Goal: Book appointment/travel/reservation

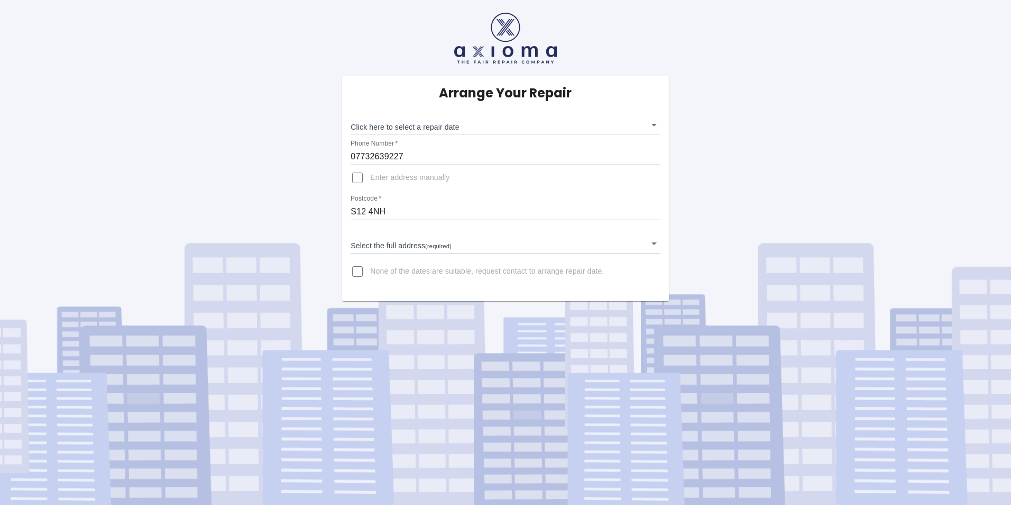
click at [655, 126] on body "Arrange Your Repair Click here to select a repair date ​ Phone Number   * 07732…" at bounding box center [505, 252] width 1011 height 505
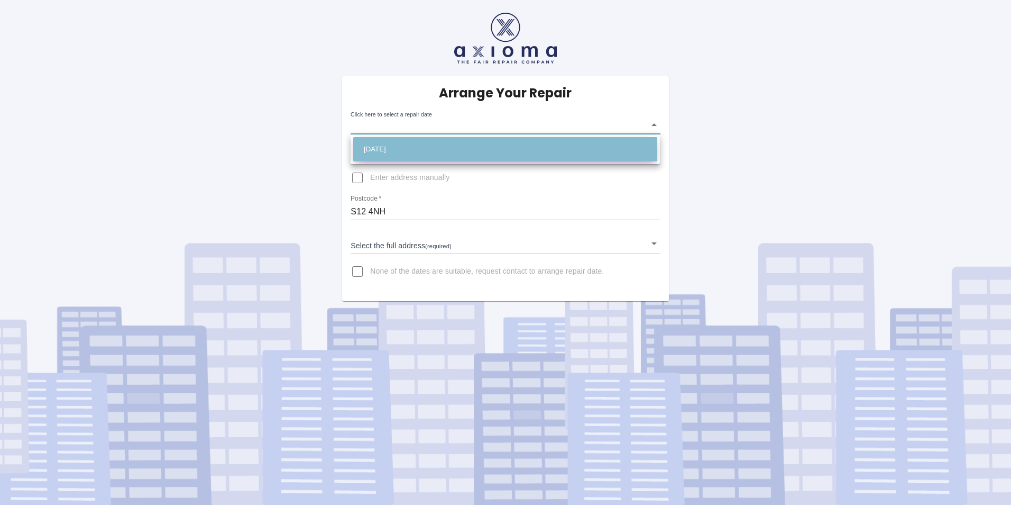
click at [423, 149] on li "[DATE]" at bounding box center [505, 149] width 304 height 24
type input "[DATE]T00:00:00.000Z"
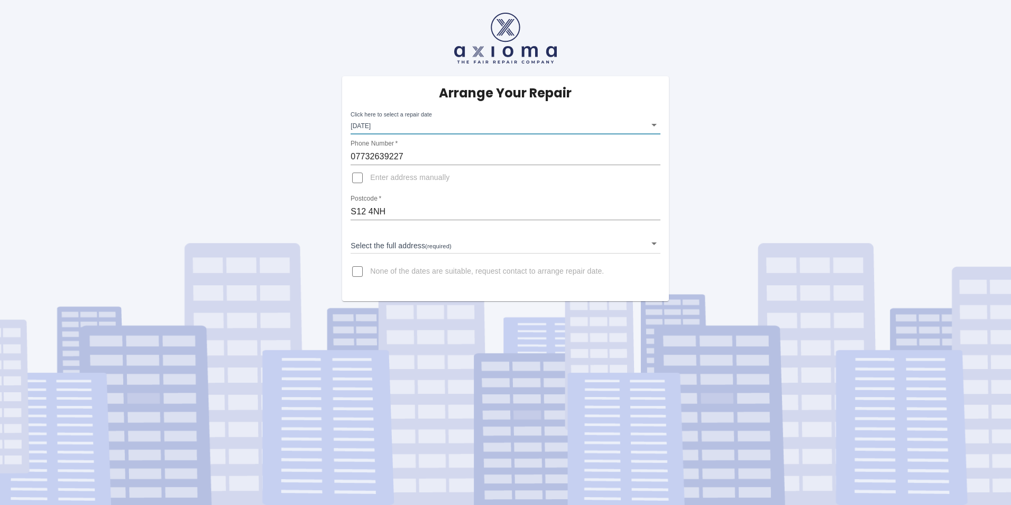
click at [356, 178] on input "Enter address manually" at bounding box center [357, 177] width 25 height 25
checkbox input "true"
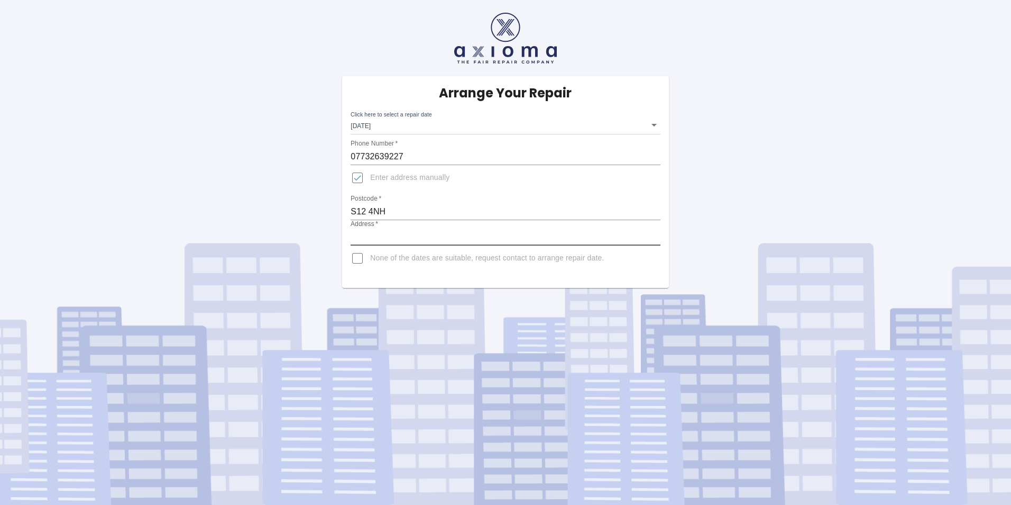
click at [375, 231] on input "Address   *" at bounding box center [505, 236] width 309 height 17
type input "[STREET_ADDRESS]"
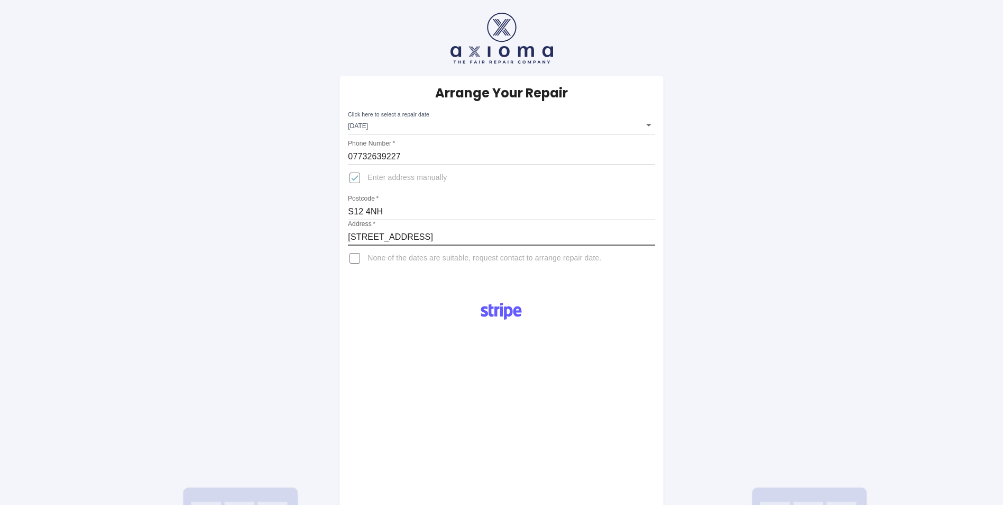
click at [647, 126] on body "Arrange Your Repair Click here to select a repair date [DATE] [DATE]T00:00:00.0…" at bounding box center [501, 373] width 1003 height 747
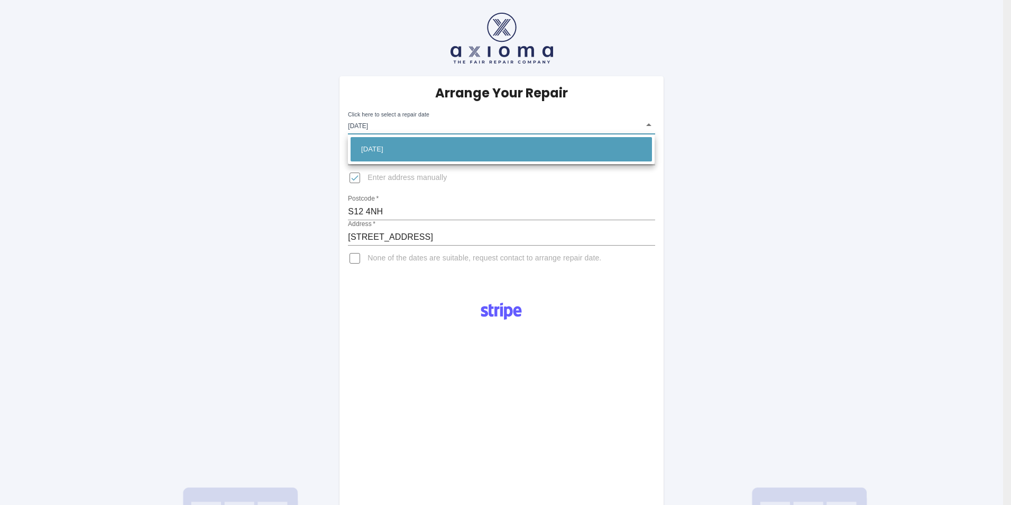
click at [647, 126] on div at bounding box center [505, 252] width 1011 height 505
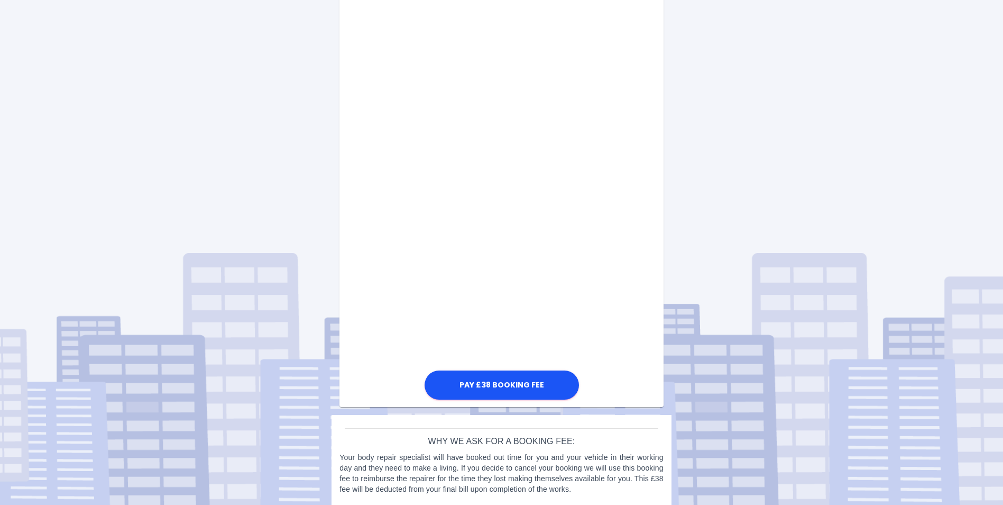
scroll to position [425, 0]
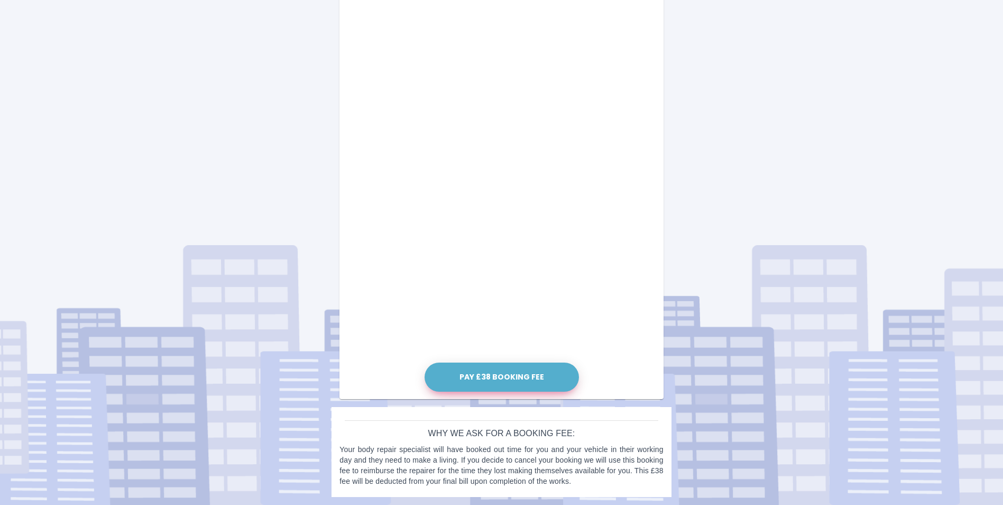
click at [505, 375] on button "Pay £38 Booking Fee" at bounding box center [502, 376] width 154 height 29
